Goal: Task Accomplishment & Management: Use online tool/utility

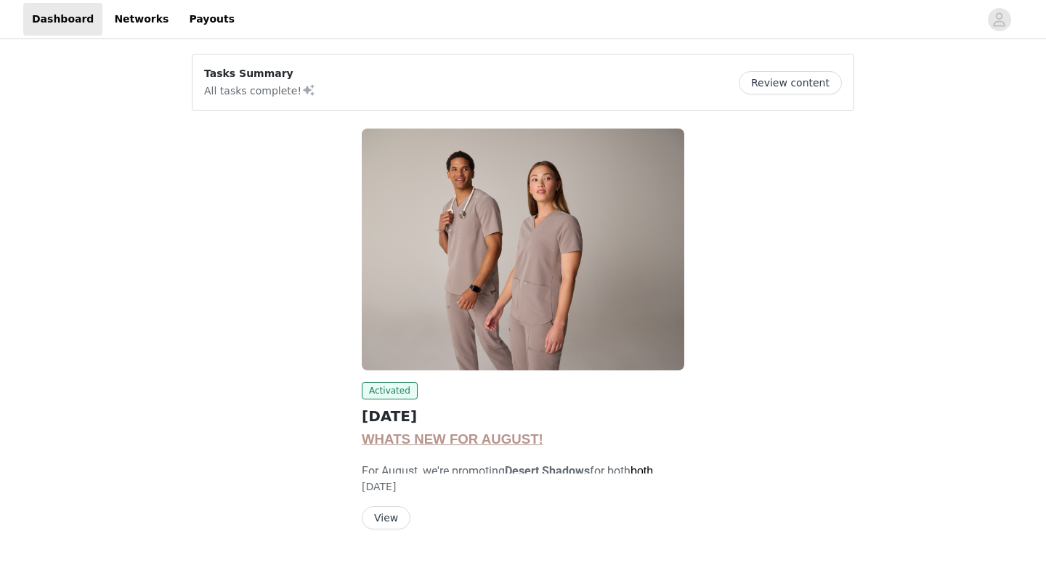
scroll to position [38, 0]
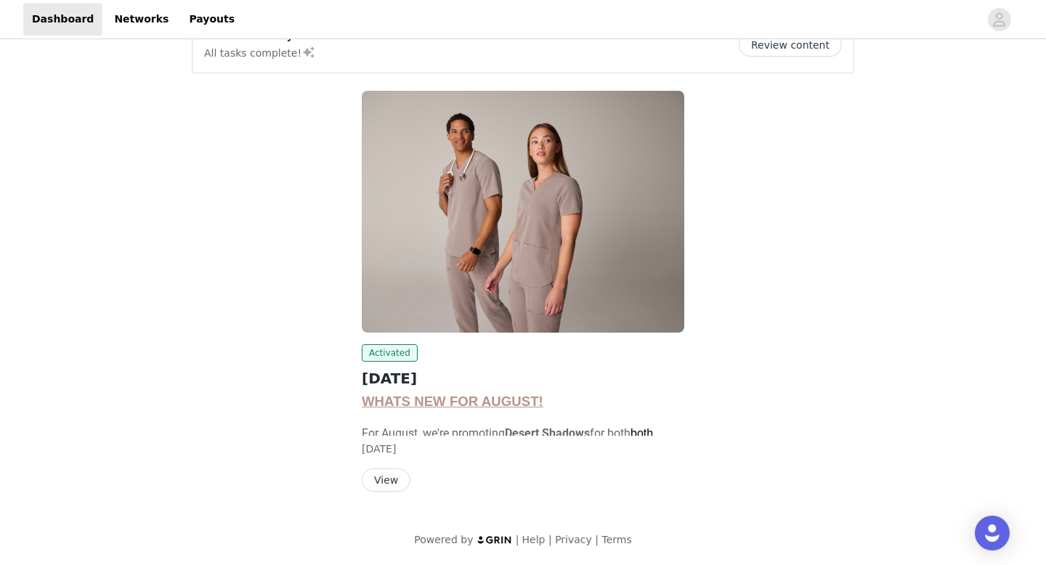
click at [470, 370] on h2 "[DATE]" at bounding box center [523, 378] width 322 height 22
click at [509, 255] on img at bounding box center [523, 212] width 322 height 242
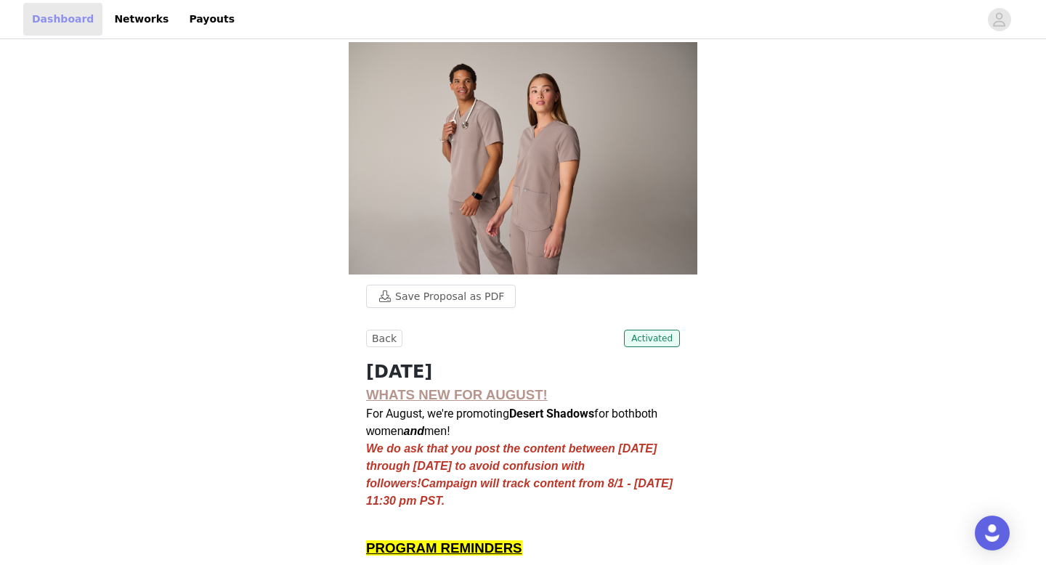
click at [38, 16] on link "Dashboard" at bounding box center [62, 19] width 79 height 33
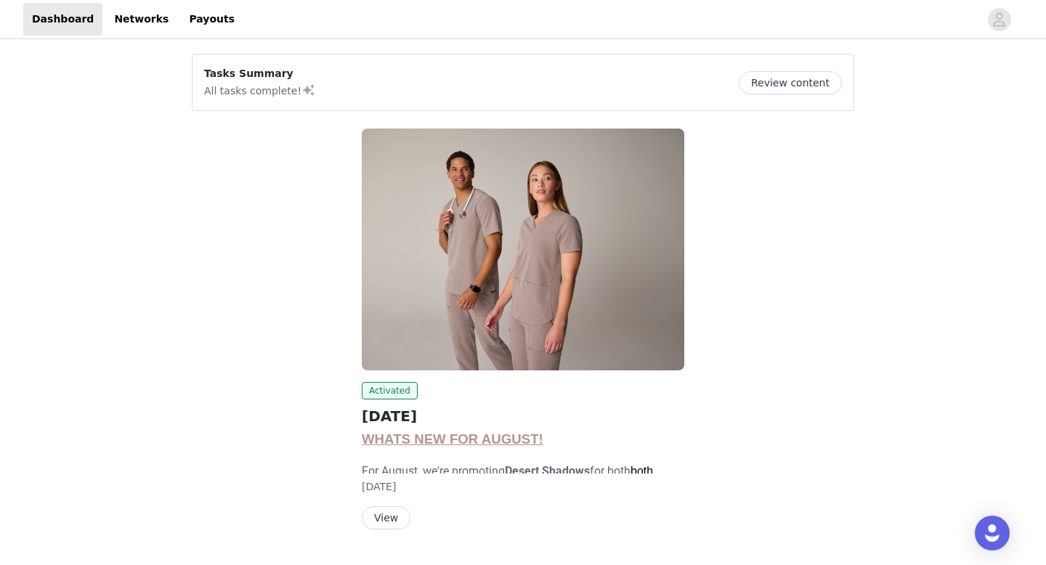
click at [818, 93] on button "Review content" at bounding box center [789, 82] width 103 height 23
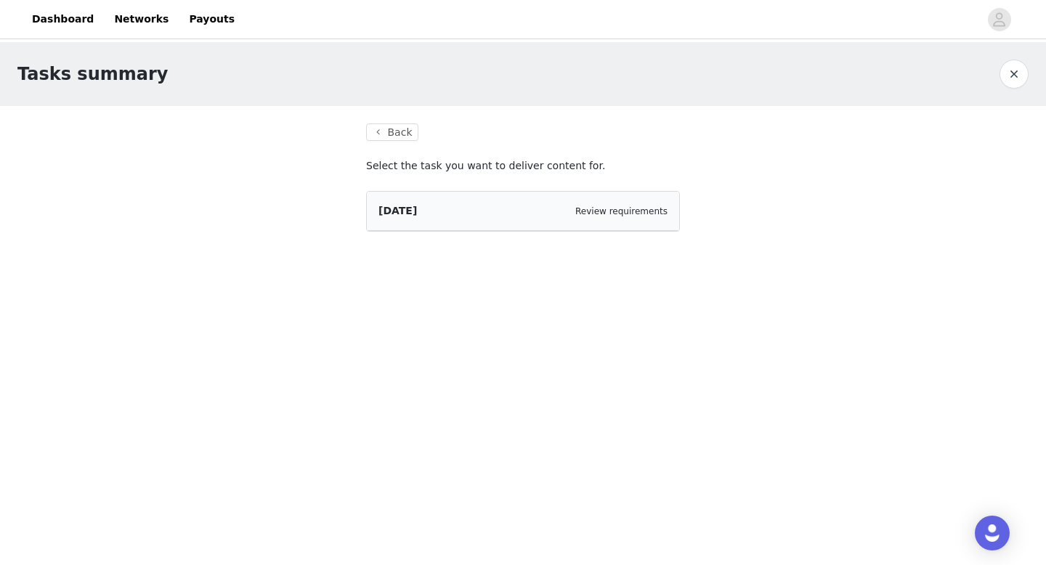
click at [457, 246] on section "Back Select the task you want to deliver content for. [DATE] Review requirements" at bounding box center [523, 186] width 349 height 160
click at [1009, 78] on button "button" at bounding box center [1013, 74] width 29 height 29
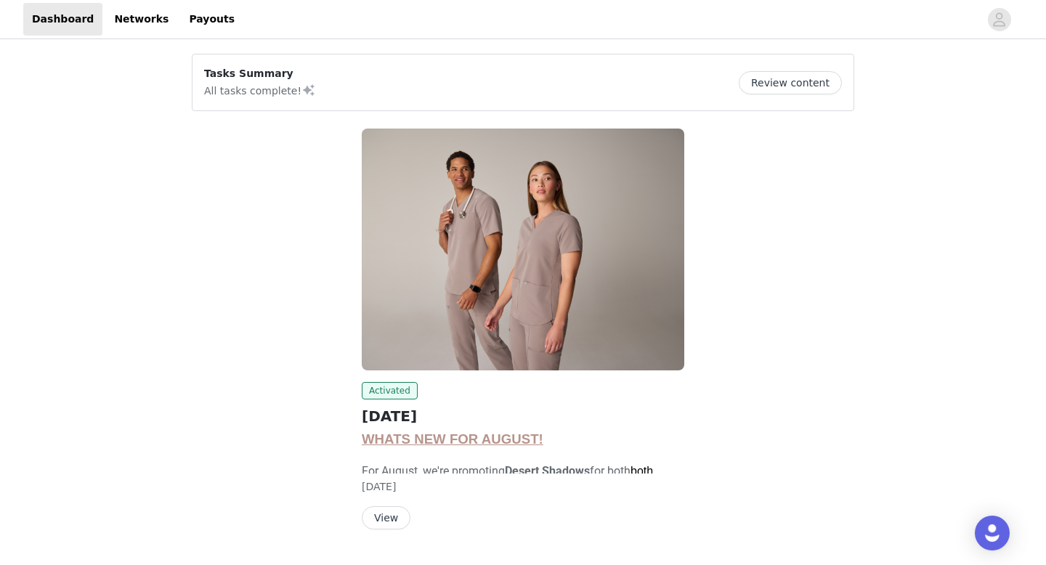
click at [780, 88] on button "Review content" at bounding box center [789, 82] width 103 height 23
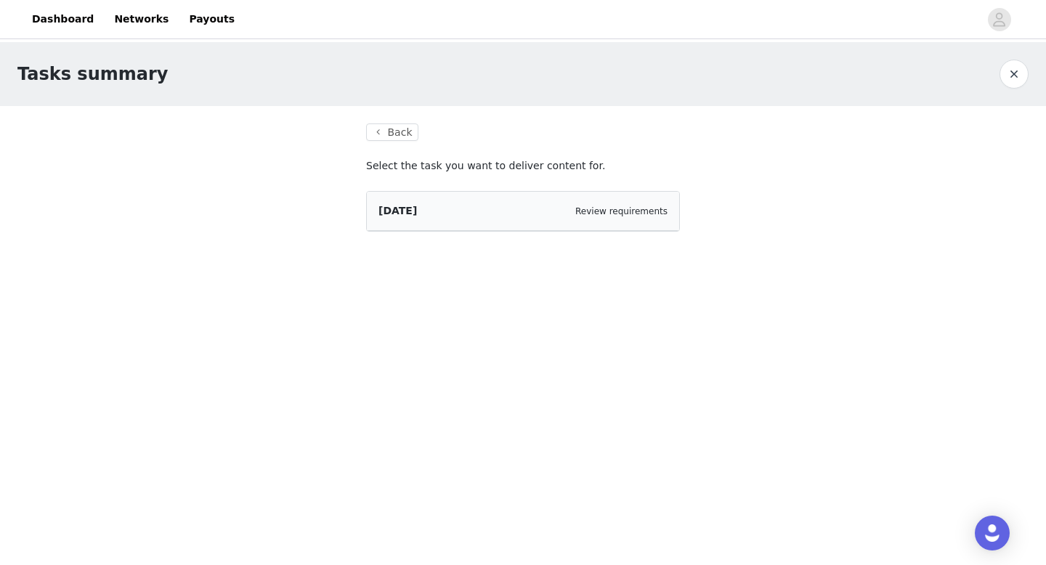
click at [492, 221] on div "[DATE] Review requirements" at bounding box center [523, 211] width 312 height 39
click at [417, 211] on span "[DATE]" at bounding box center [397, 211] width 38 height 12
click at [604, 210] on link "Review requirements" at bounding box center [621, 211] width 92 height 10
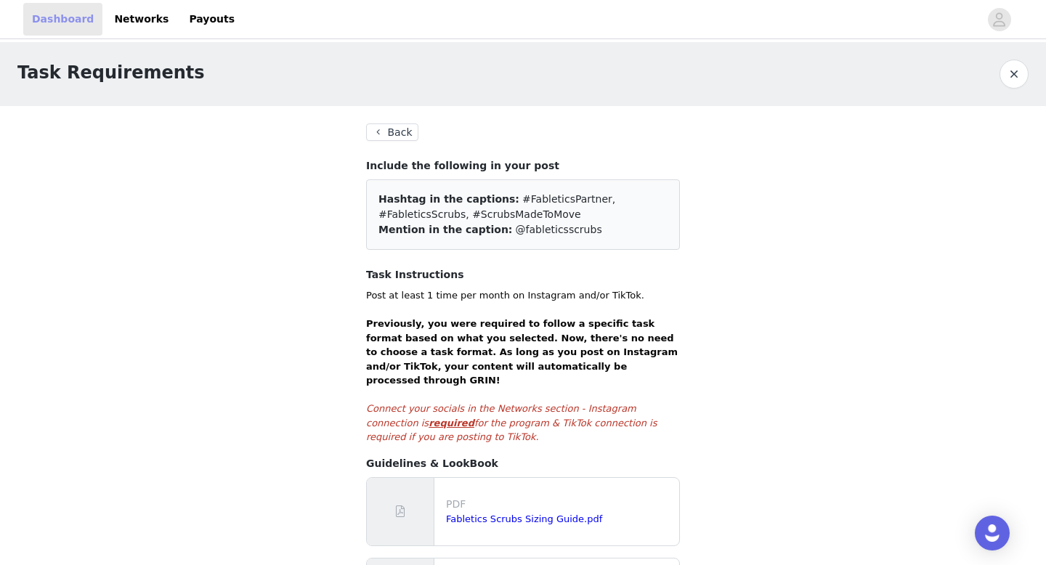
click at [52, 23] on link "Dashboard" at bounding box center [62, 19] width 79 height 33
